Goal: Transaction & Acquisition: Obtain resource

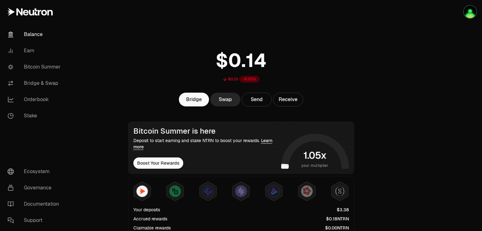
scroll to position [94, 0]
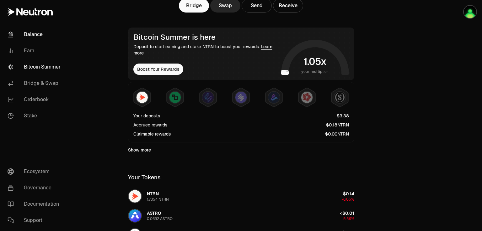
click at [56, 71] on link "Bitcoin Summer" at bounding box center [35, 67] width 65 height 16
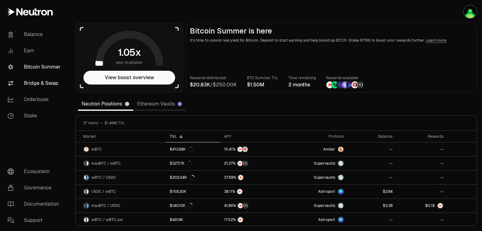
click at [38, 78] on link "Bridge & Swap" at bounding box center [35, 83] width 65 height 16
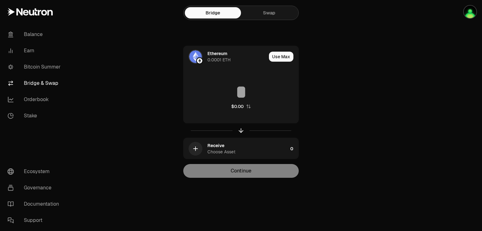
click at [264, 13] on link "Swap" at bounding box center [269, 12] width 56 height 11
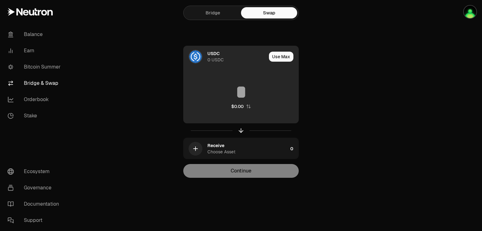
click at [213, 52] on div "USDC" at bounding box center [213, 53] width 12 height 6
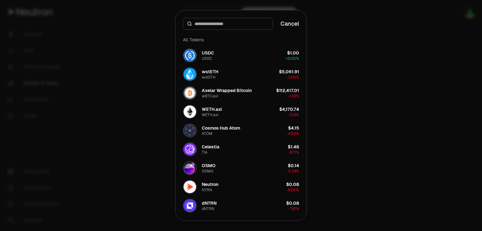
click at [348, 63] on div at bounding box center [241, 115] width 482 height 231
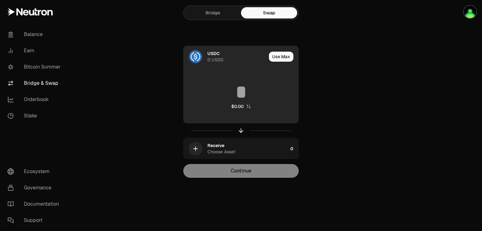
click at [194, 55] on img at bounding box center [195, 56] width 13 height 13
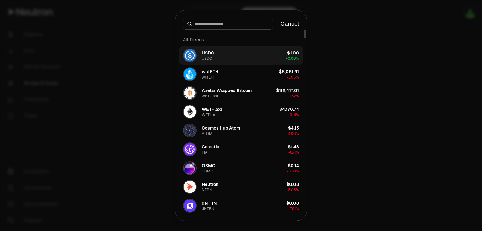
click at [204, 54] on div "USDC" at bounding box center [208, 53] width 12 height 6
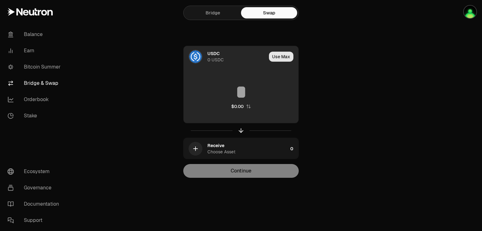
click at [273, 56] on button "Use Max" at bounding box center [281, 57] width 24 height 10
type input "*"
click at [189, 60] on div at bounding box center [196, 57] width 14 height 14
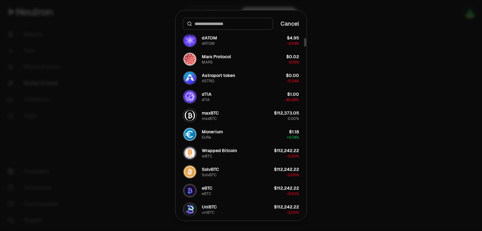
scroll to position [188, 0]
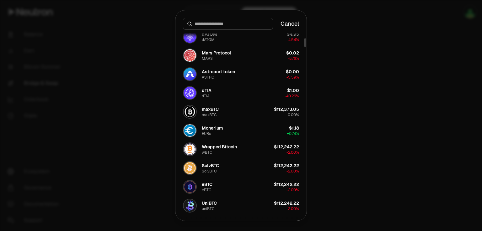
click at [398, 55] on div at bounding box center [241, 115] width 482 height 231
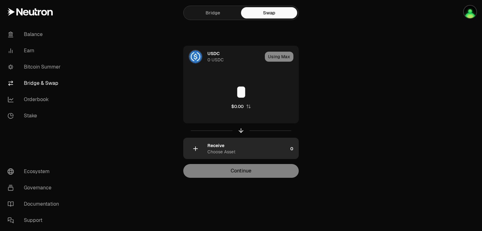
click at [218, 146] on div "Receive" at bounding box center [215, 146] width 17 height 6
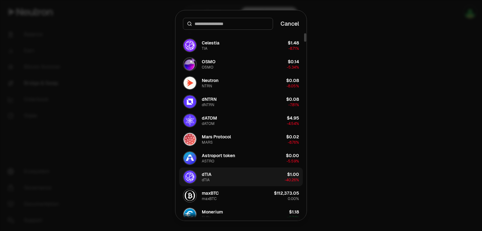
scroll to position [157, 0]
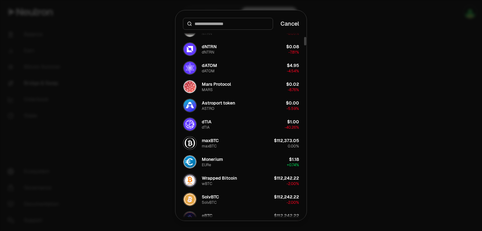
click at [374, 91] on div at bounding box center [241, 115] width 482 height 231
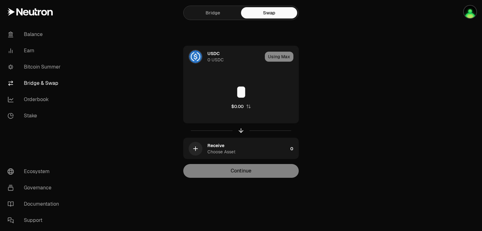
click at [117, 86] on main "Bridge Swap USDC 0 USDC Using Max * $0.00 Receive Choose Asset 0 Continue" at bounding box center [276, 101] width 412 height 203
click at [46, 82] on link "Bridge & Swap" at bounding box center [35, 83] width 65 height 16
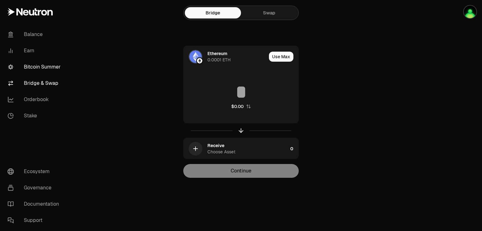
click at [55, 70] on link "Bitcoin Summer" at bounding box center [35, 67] width 65 height 16
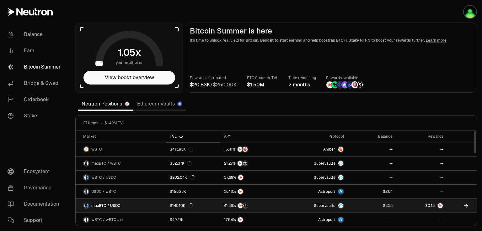
click at [319, 205] on span "Supervaults" at bounding box center [324, 206] width 21 height 5
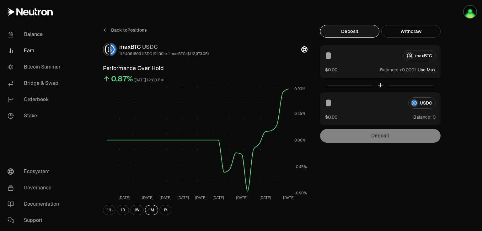
click at [426, 71] on button "Use Max" at bounding box center [426, 70] width 18 height 6
type input "*********"
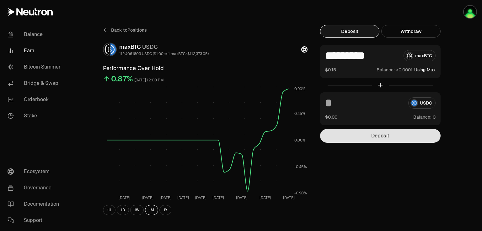
click at [380, 138] on button "Deposit" at bounding box center [380, 136] width 120 height 14
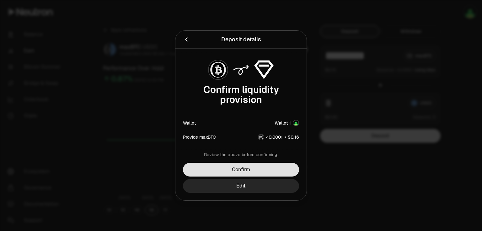
click at [262, 168] on button "Confirm" at bounding box center [241, 170] width 116 height 14
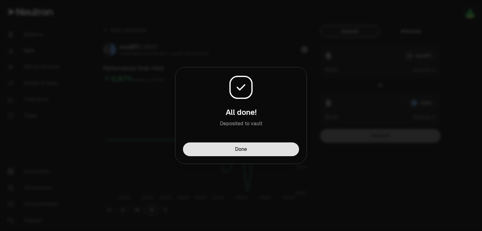
click at [247, 154] on button "Done" at bounding box center [241, 150] width 116 height 14
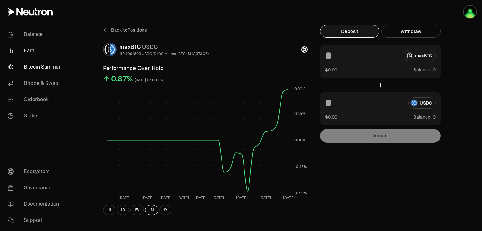
click at [36, 71] on link "Bitcoin Summer" at bounding box center [35, 67] width 65 height 16
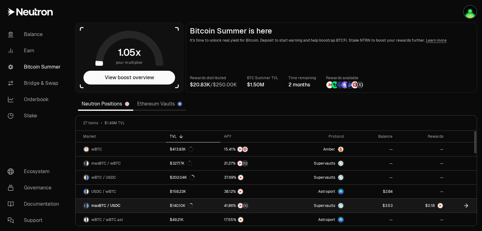
click at [366, 203] on link at bounding box center [372, 206] width 49 height 14
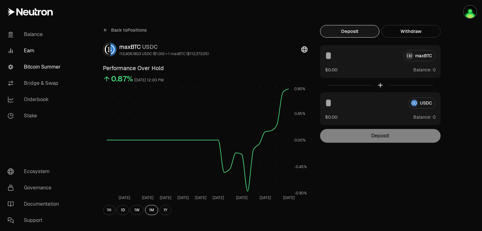
click at [51, 68] on link "Bitcoin Summer" at bounding box center [35, 67] width 65 height 16
